Goal: Task Accomplishment & Management: Use online tool/utility

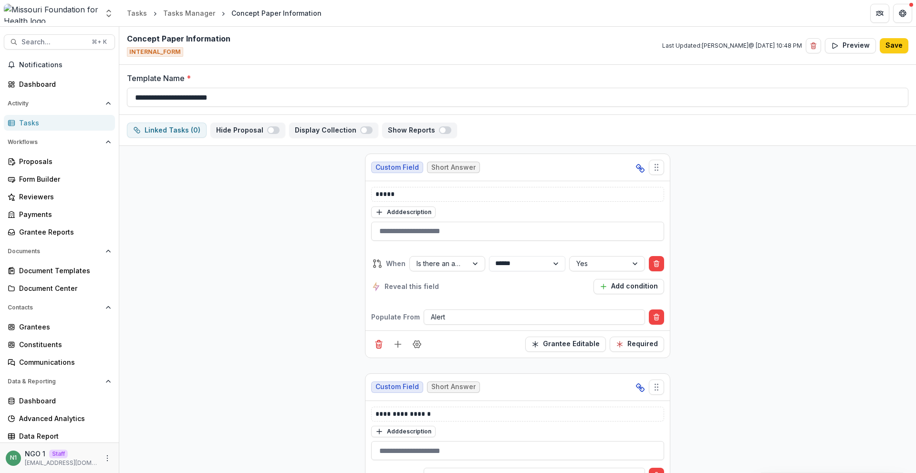
select select "********"
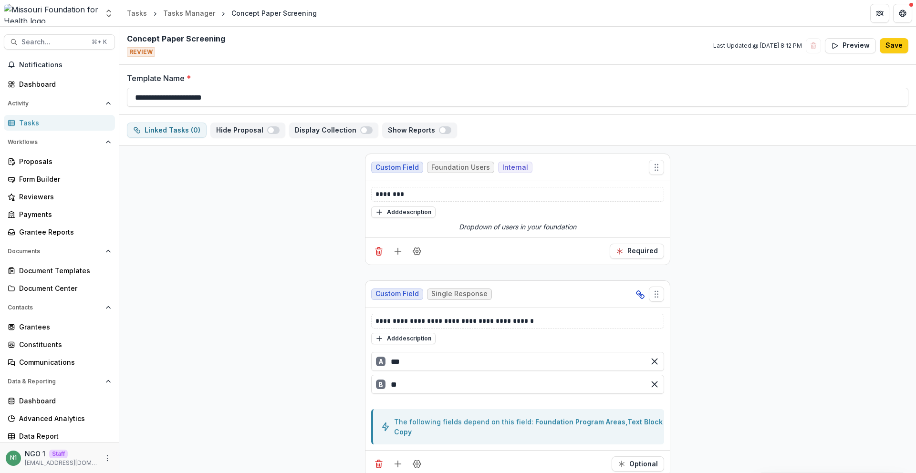
scroll to position [3375, 0]
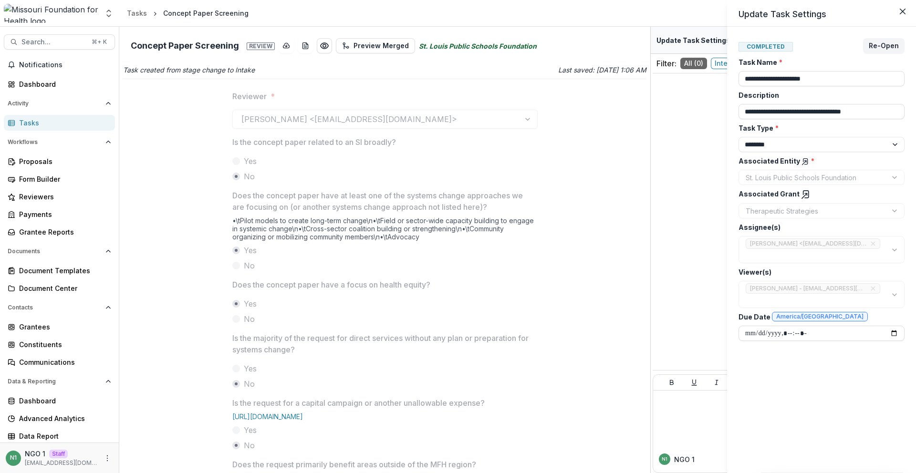
click at [556, 238] on div "**********" at bounding box center [458, 236] width 916 height 473
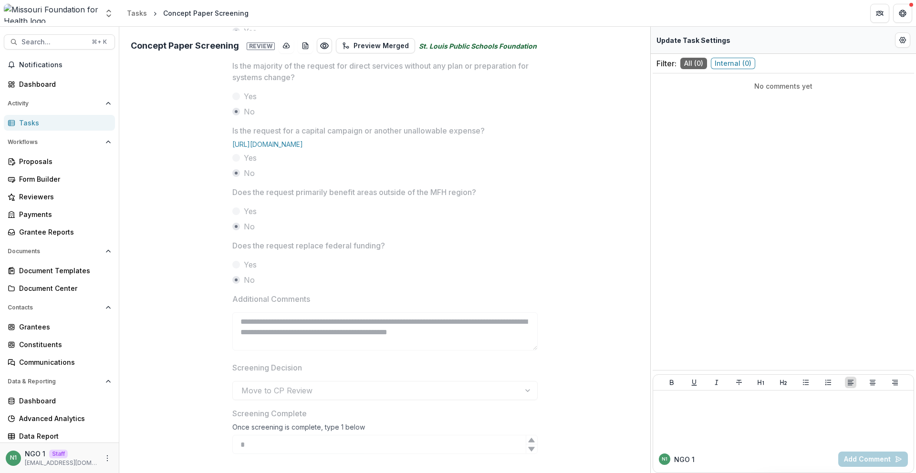
scroll to position [288, 0]
